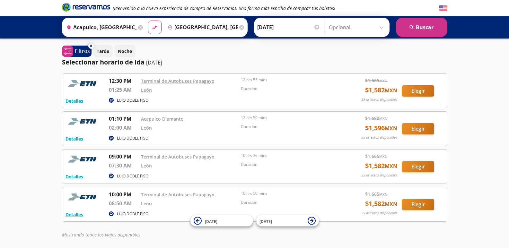
click at [10, 47] on div "¡Bienvenido a la nueva experiencia de compra de Reservamos, una forma más senci…" at bounding box center [254, 137] width 509 height 274
click at [239, 28] on icon at bounding box center [241, 27] width 5 height 5
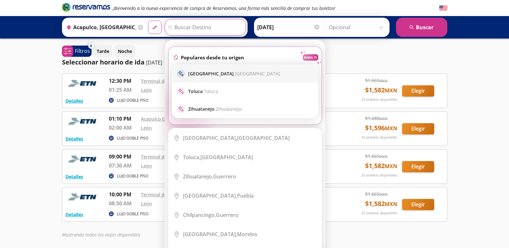
click at [223, 74] on p "[GEOGRAPHIC_DATA] [GEOGRAPHIC_DATA]" at bounding box center [234, 74] width 92 height 6
type input "[GEOGRAPHIC_DATA], [GEOGRAPHIC_DATA]"
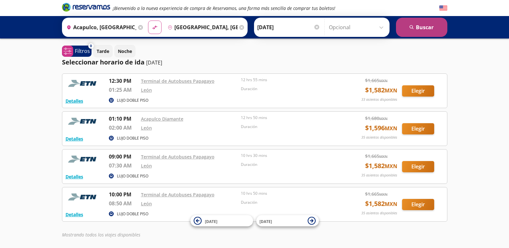
click at [415, 28] on icon "search" at bounding box center [412, 27] width 5 height 5
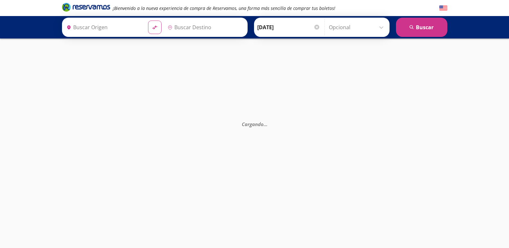
type input "[GEOGRAPHIC_DATA], [GEOGRAPHIC_DATA]"
type input "Acapulco, [GEOGRAPHIC_DATA]"
